Goal: Transaction & Acquisition: Purchase product/service

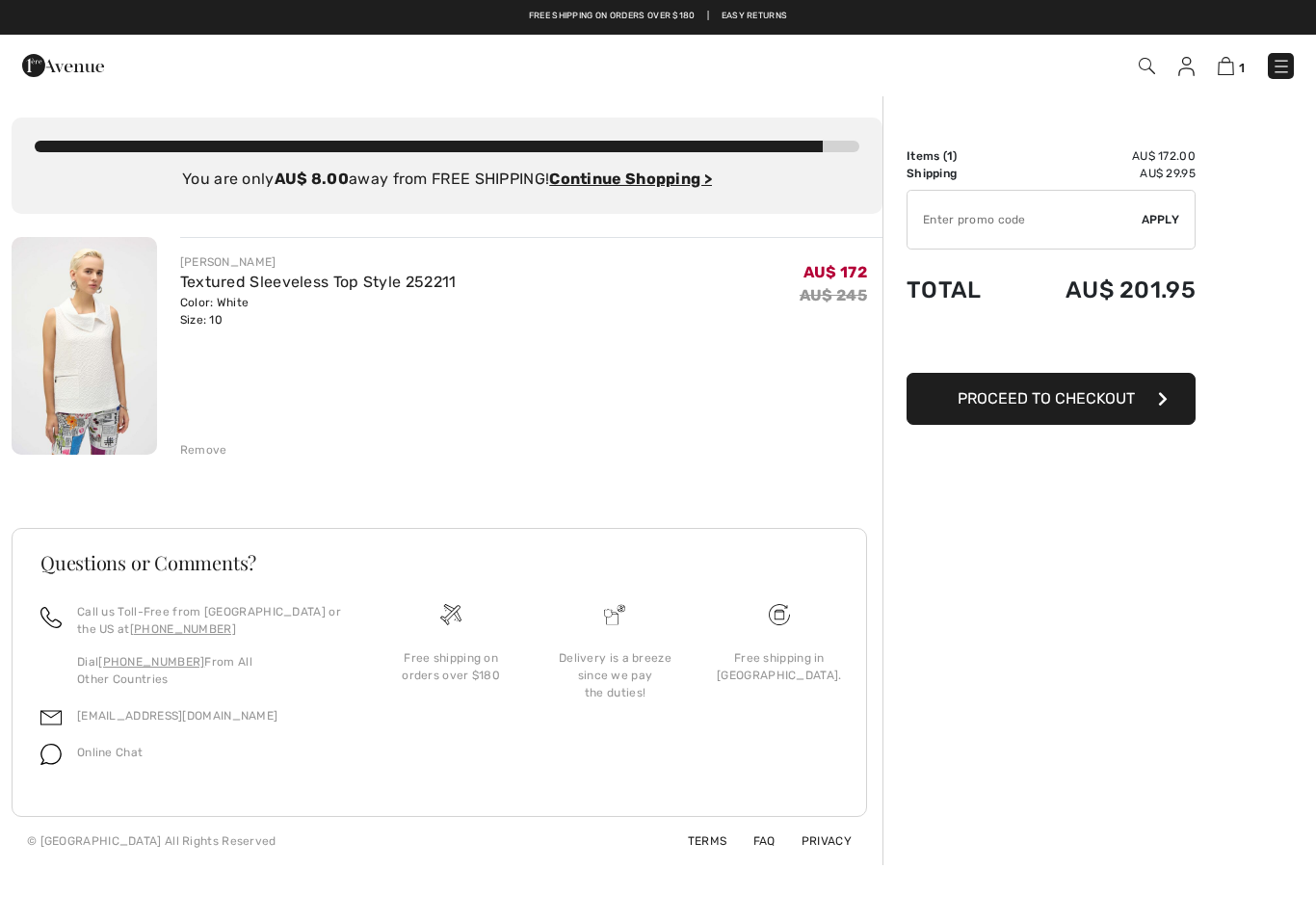
click at [1140, 390] on button "Proceed to Checkout" at bounding box center [1051, 399] width 289 height 52
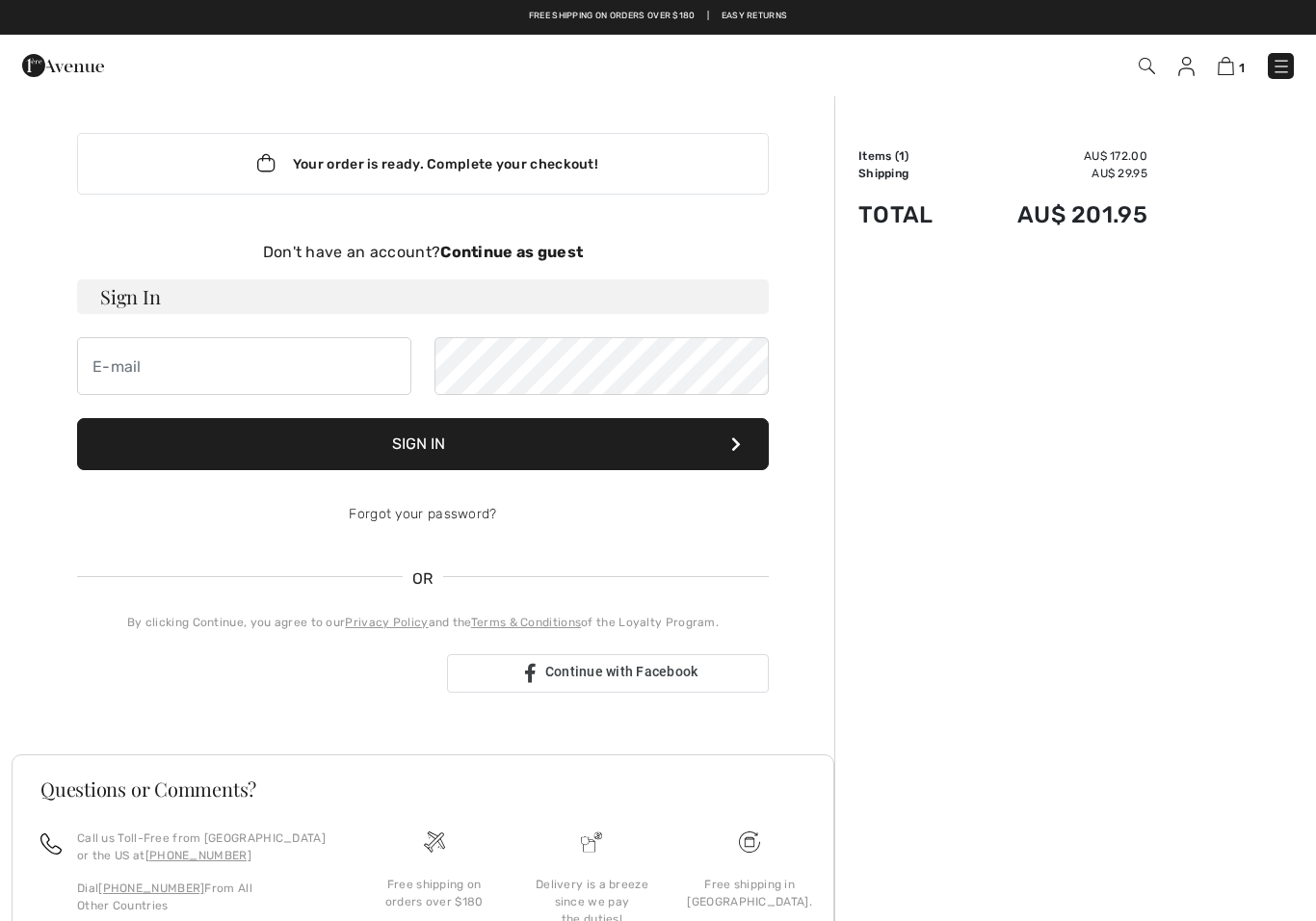
click at [517, 258] on strong "Continue as guest" at bounding box center [512, 252] width 143 height 18
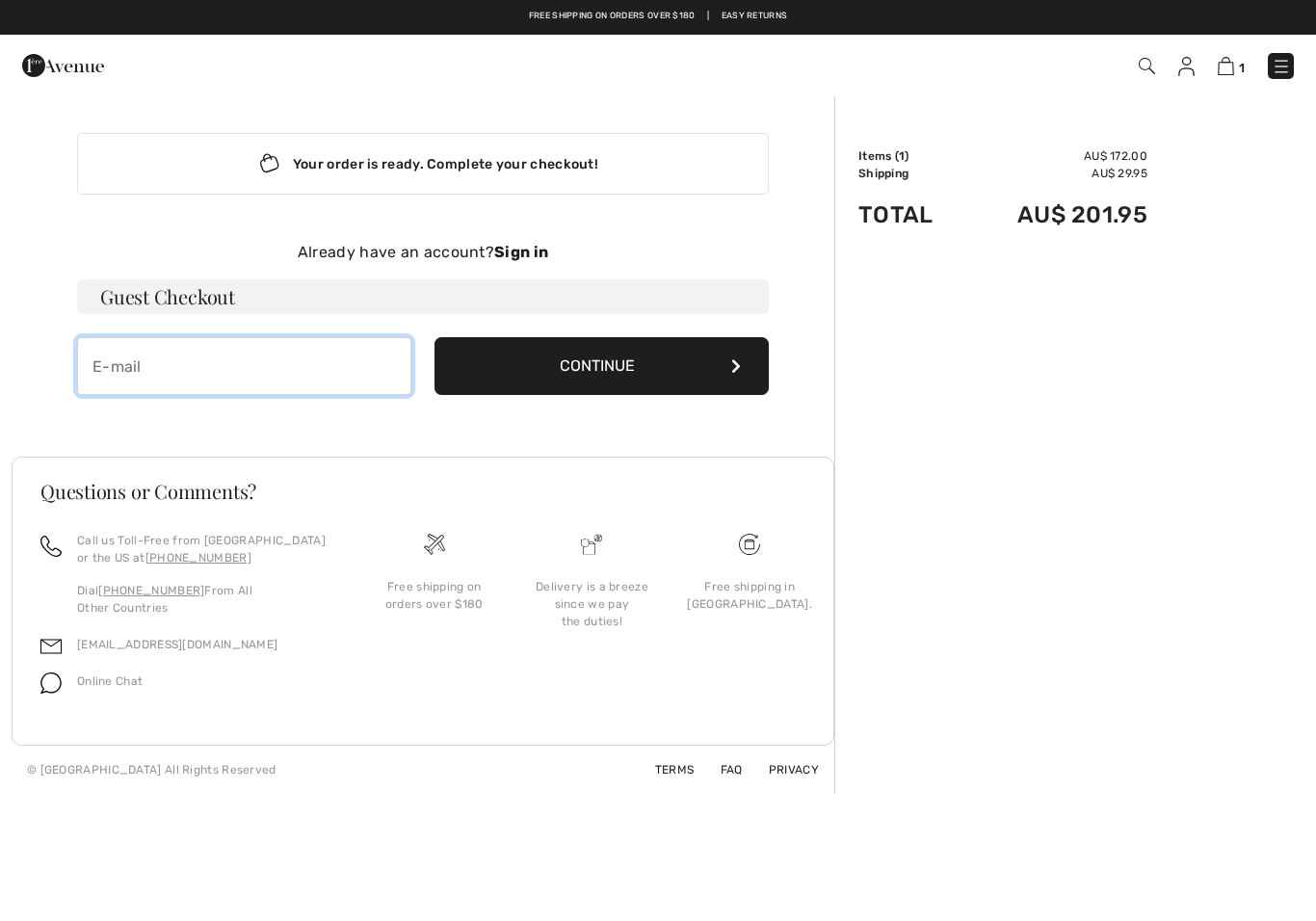
click at [130, 370] on input "email" at bounding box center [244, 366] width 335 height 58
type input "[PERSON_NAME][EMAIL_ADDRESS][DOMAIN_NAME]"
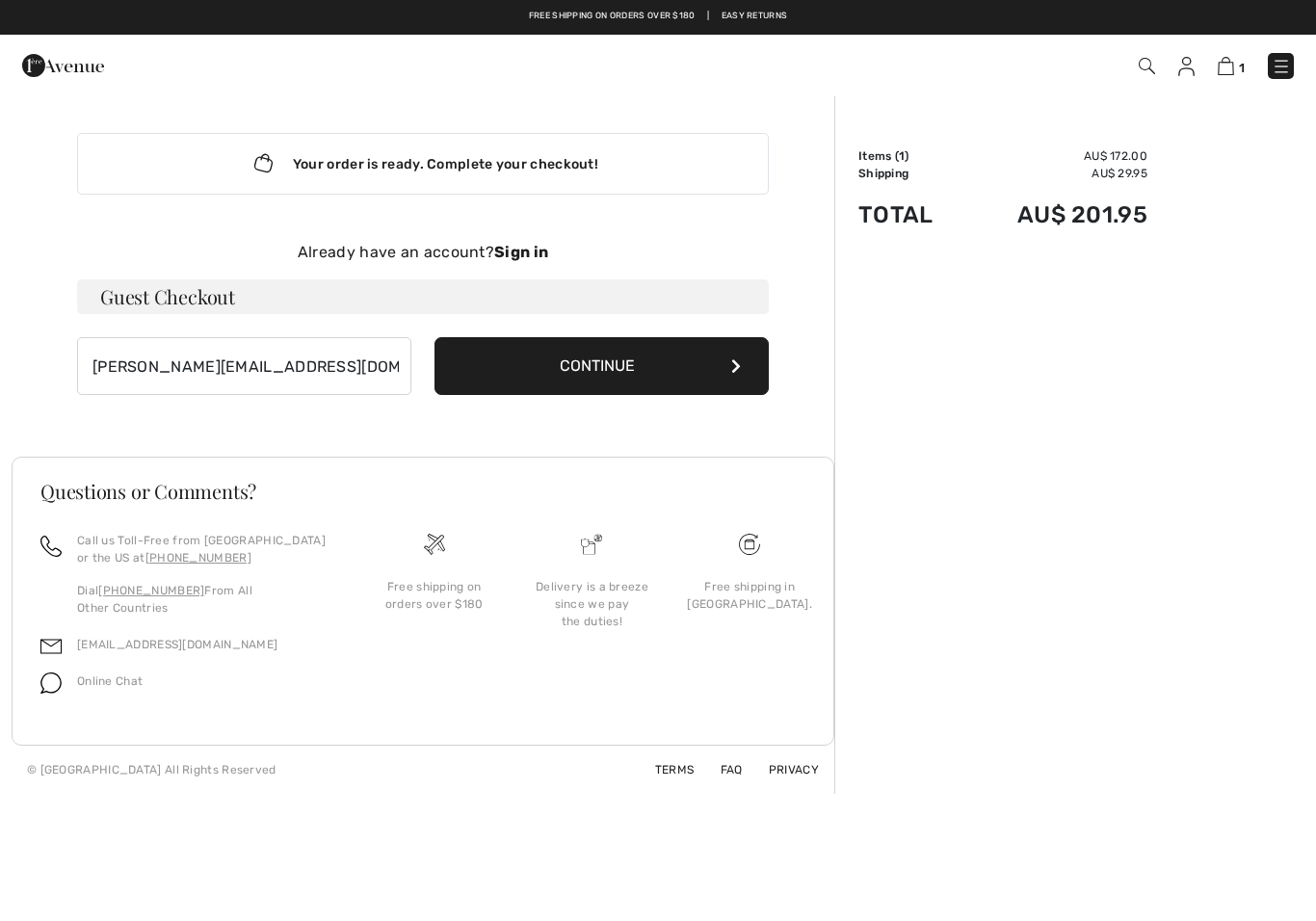
click at [506, 369] on button "Continue" at bounding box center [602, 366] width 335 height 58
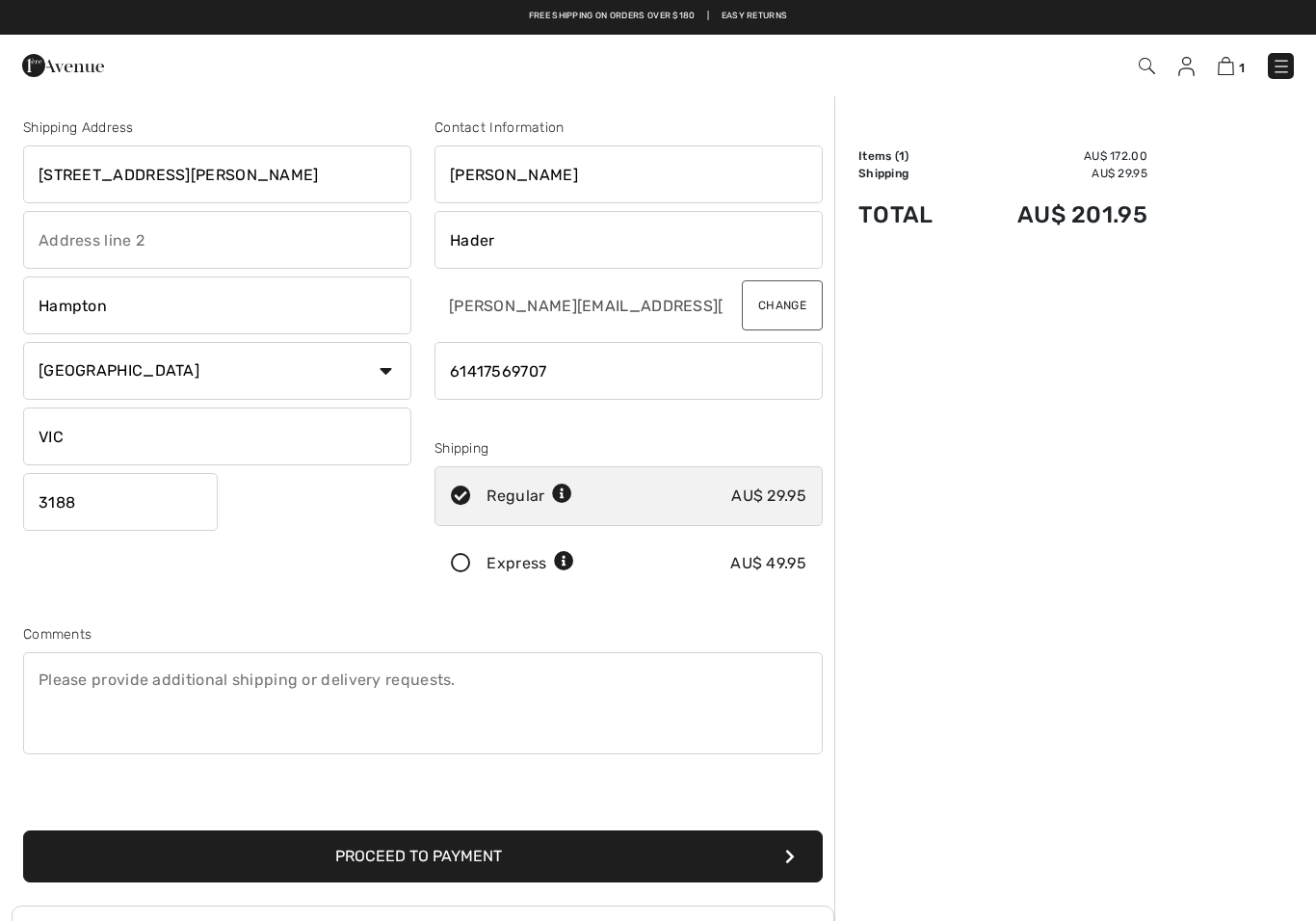
click at [702, 844] on button "Proceed to Payment" at bounding box center [422, 856] width 799 height 52
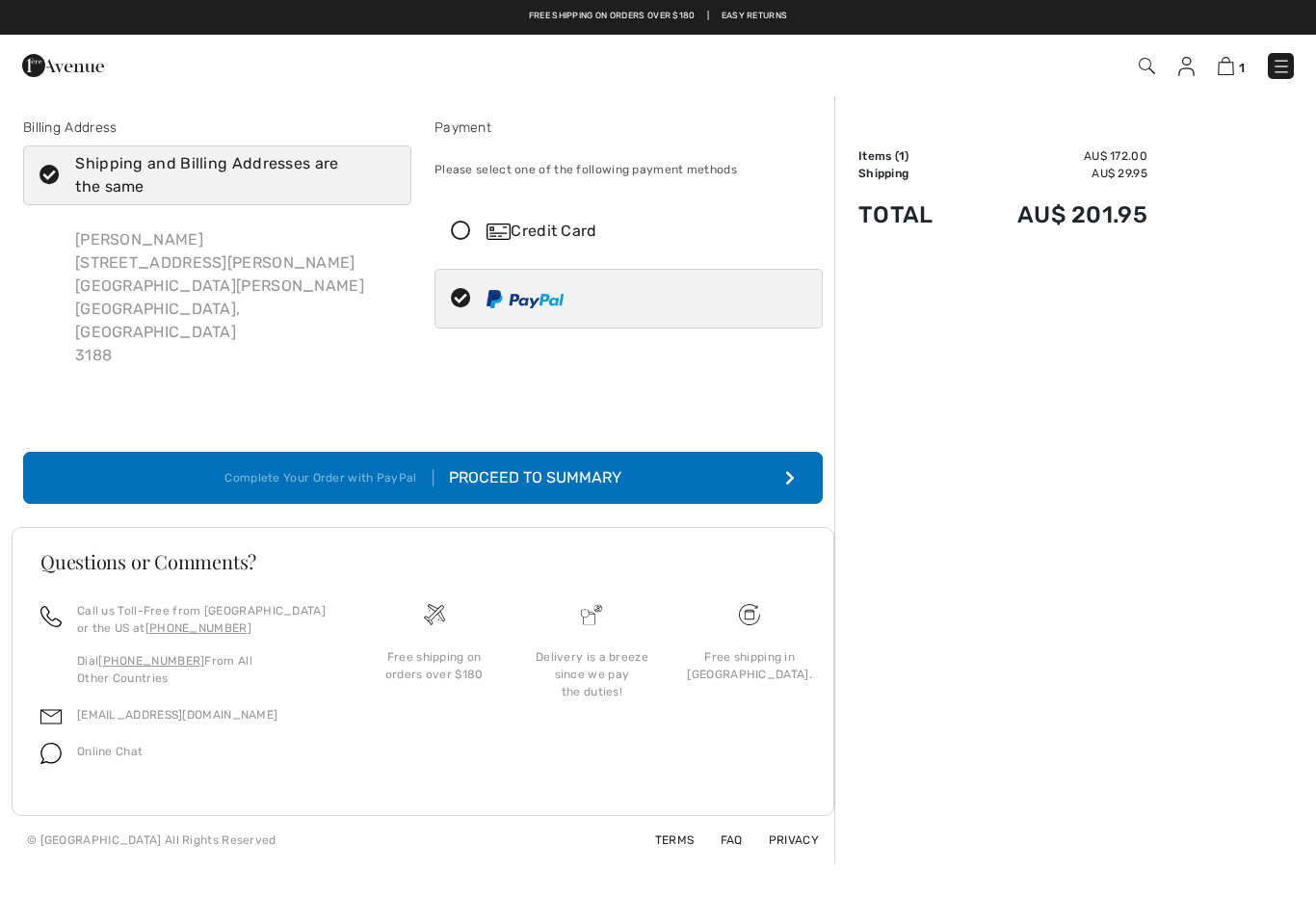
click at [637, 327] on div at bounding box center [621, 299] width 371 height 58
radio input "true"
click at [693, 452] on button "Complete Your Order with PayPal Proceed to Summary" at bounding box center [422, 478] width 799 height 52
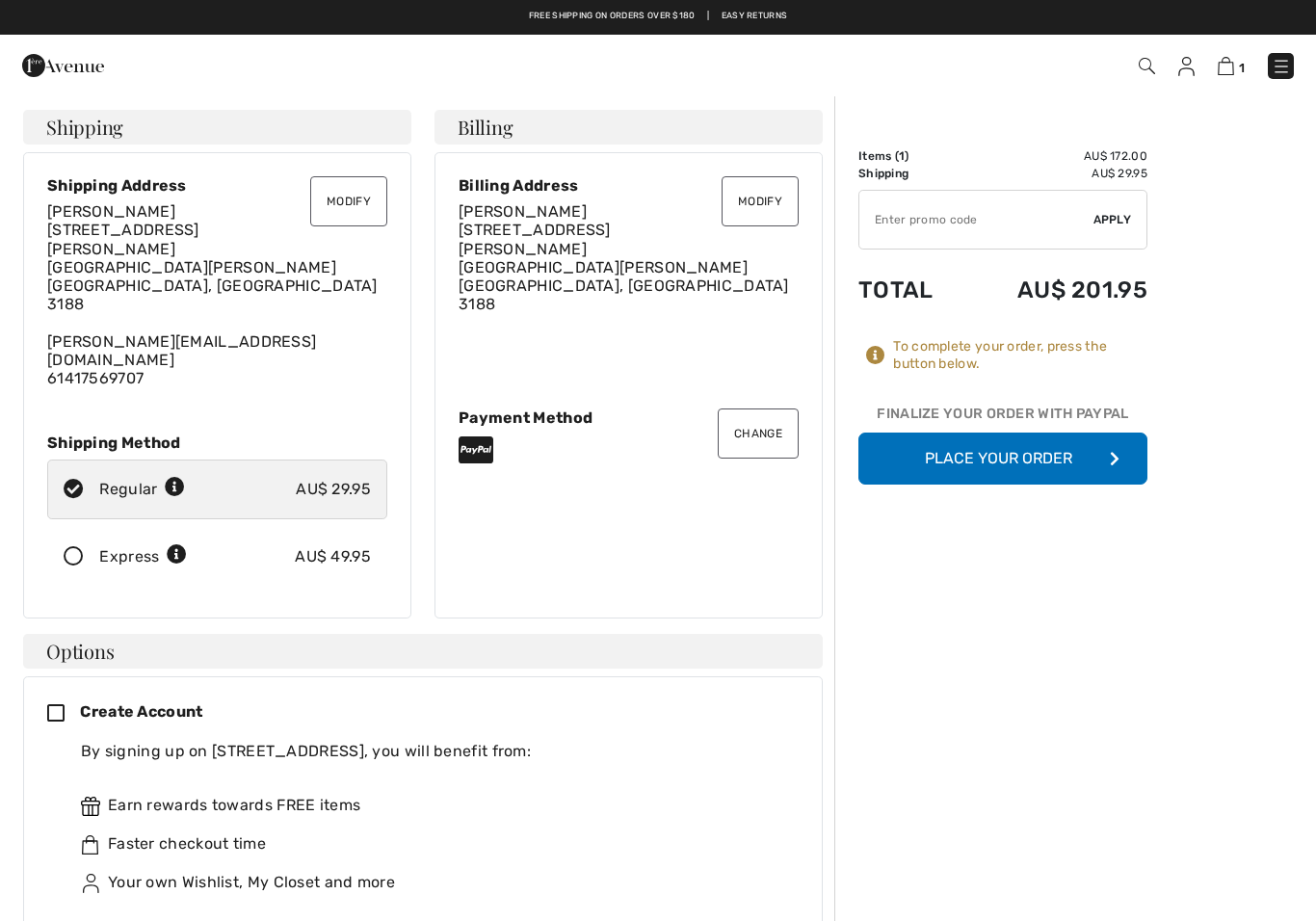
click at [1007, 460] on button "Place Your Order" at bounding box center [1003, 459] width 289 height 52
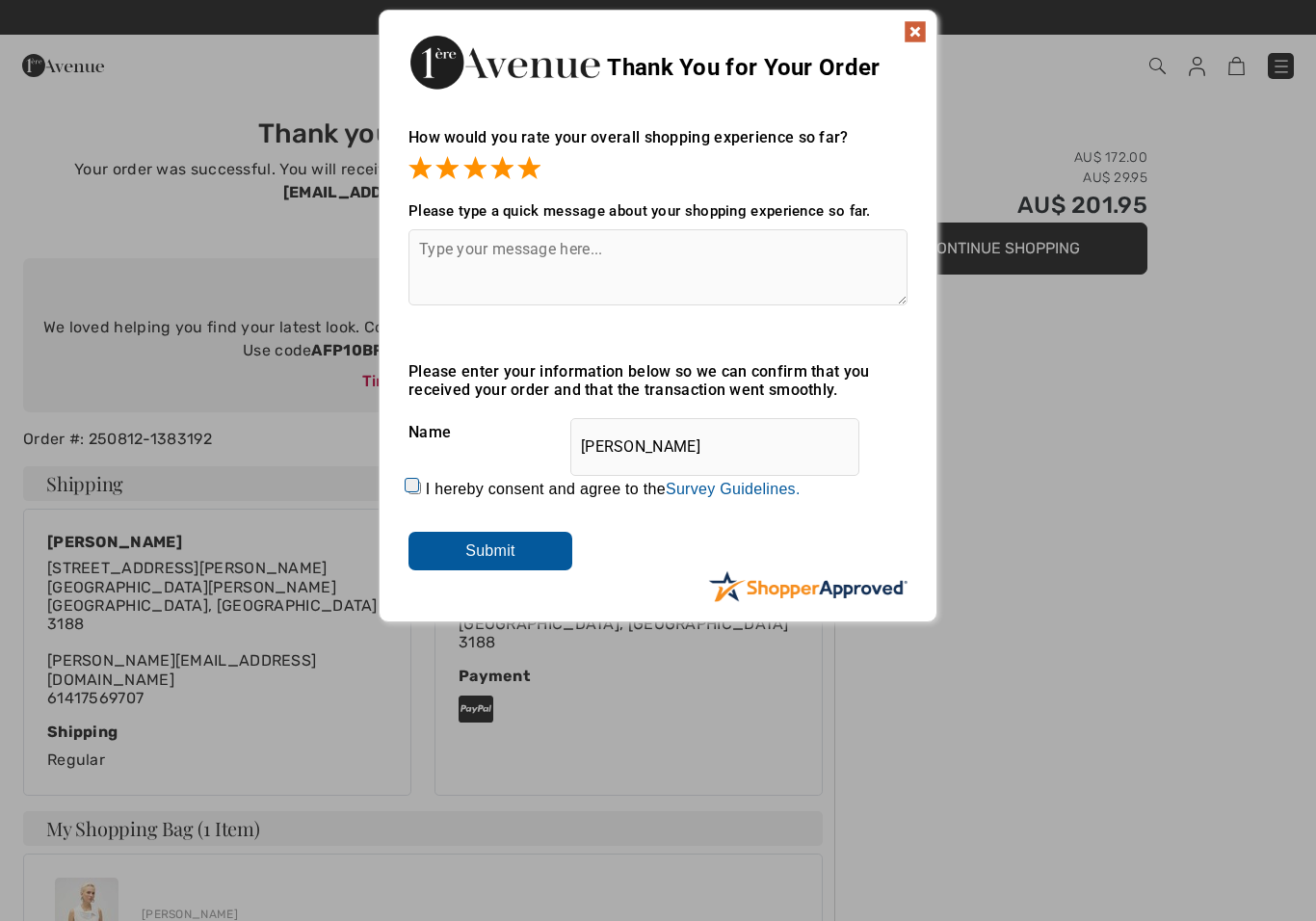
click at [905, 27] on img at bounding box center [915, 32] width 23 height 23
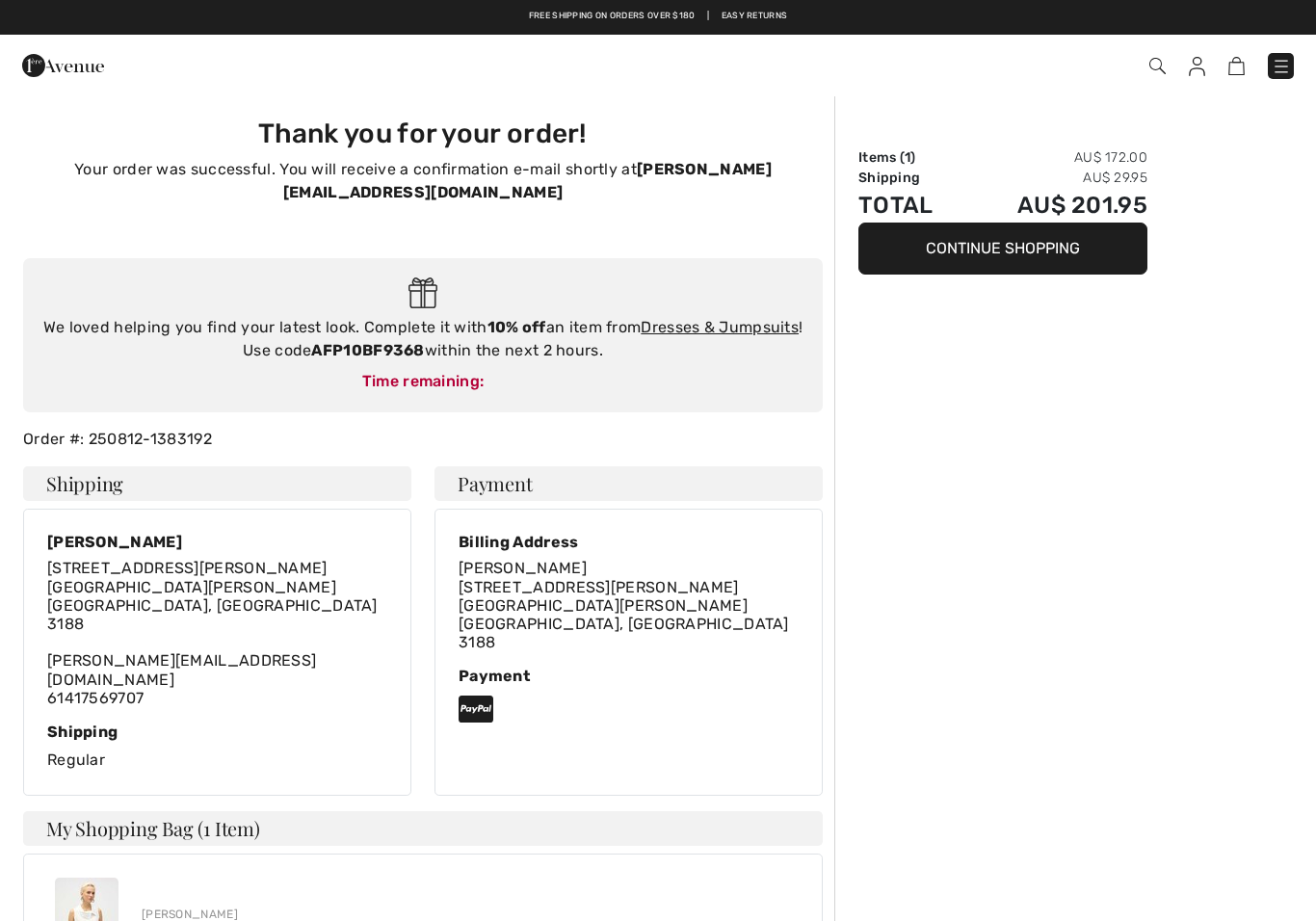
click at [759, 13] on link "Easy Returns" at bounding box center [754, 16] width 67 height 14
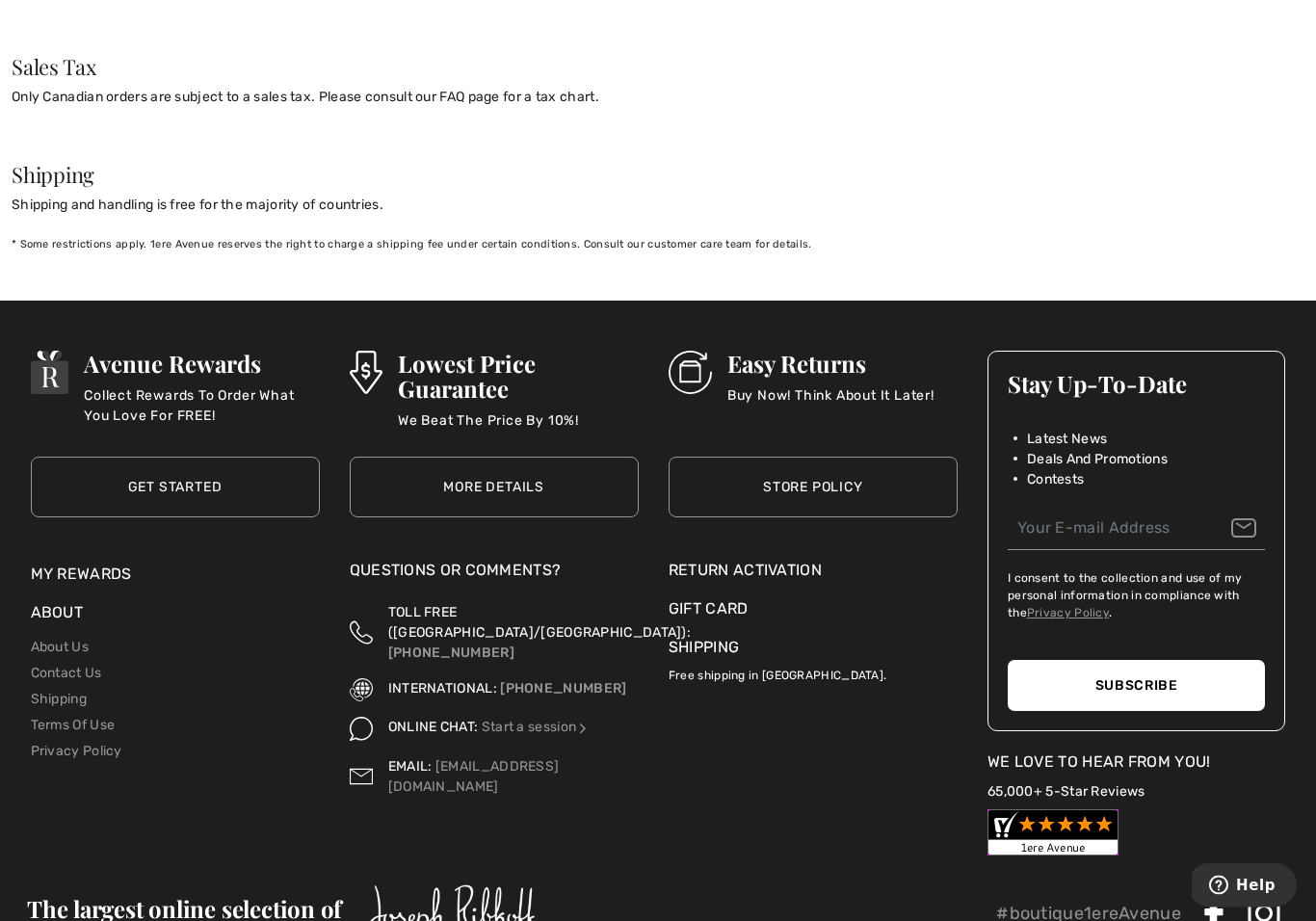
scroll to position [1930, 0]
click at [800, 558] on div "Return Activation" at bounding box center [813, 570] width 289 height 23
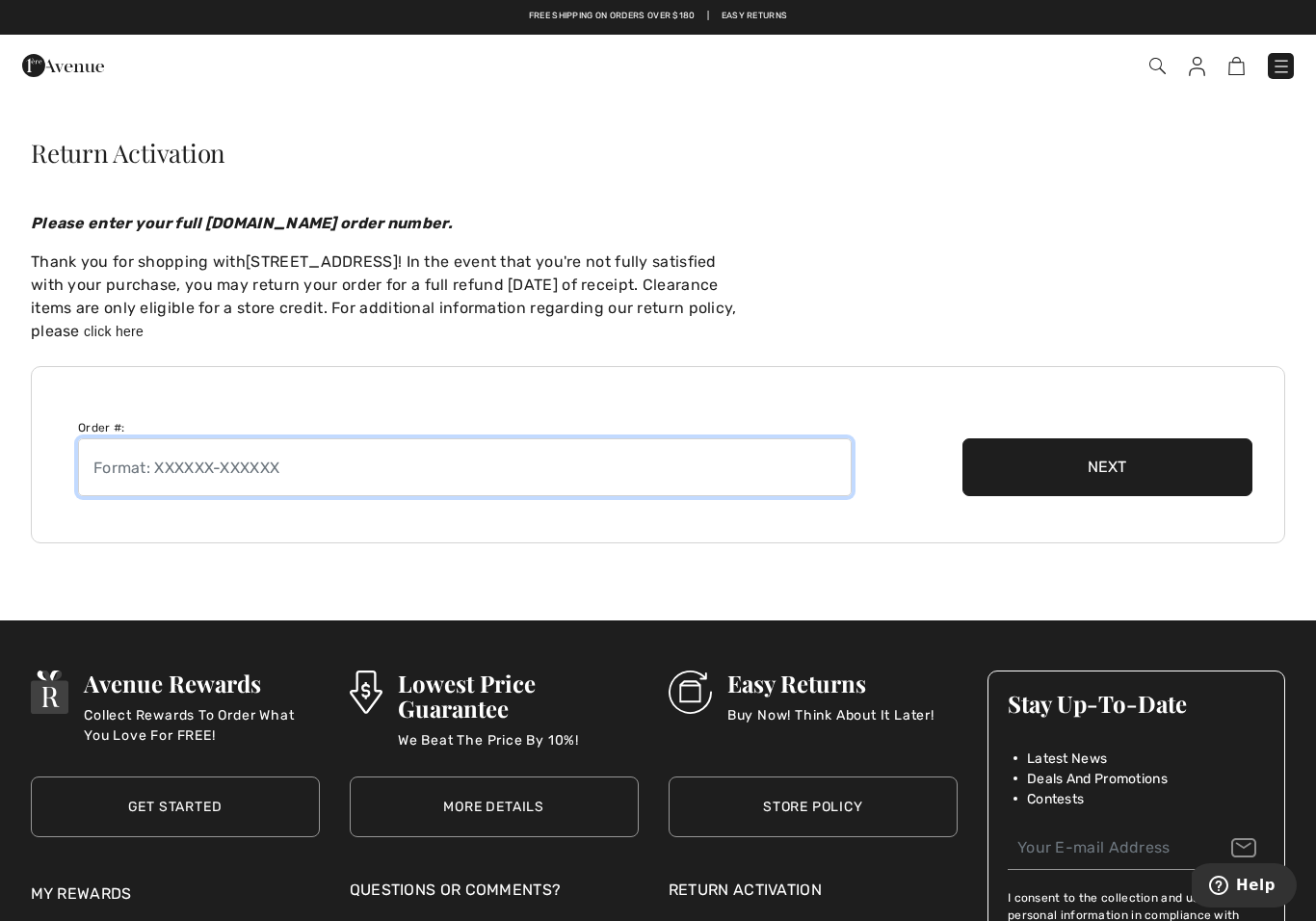
click at [306, 464] on input "text" at bounding box center [465, 468] width 773 height 58
